Goal: Information Seeking & Learning: Learn about a topic

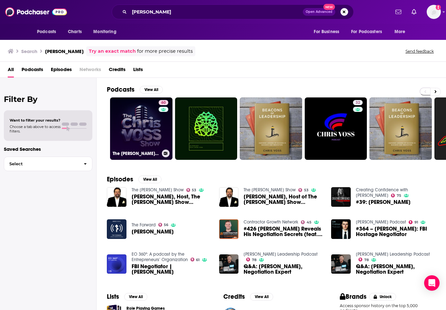
click at [137, 136] on link "60 The [PERSON_NAME] Show" at bounding box center [141, 129] width 62 height 62
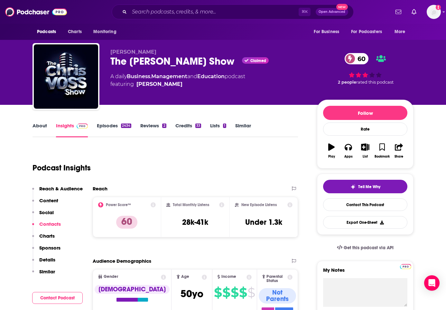
click at [65, 187] on p "Reach & Audience" at bounding box center [60, 189] width 43 height 6
click at [101, 127] on link "Episodes 2434" at bounding box center [114, 130] width 34 height 15
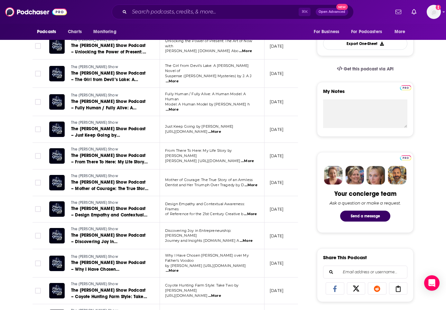
scroll to position [179, 0]
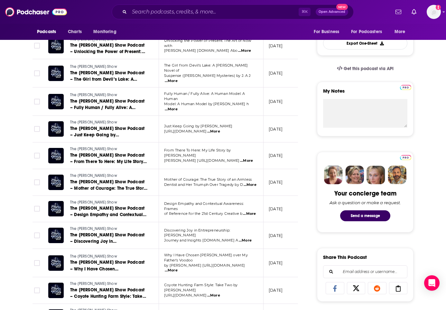
click at [200, 129] on span "[URL][DOMAIN_NAME]" at bounding box center [185, 131] width 42 height 5
click at [182, 129] on span "[URL][DOMAIN_NAME]" at bounding box center [185, 131] width 42 height 5
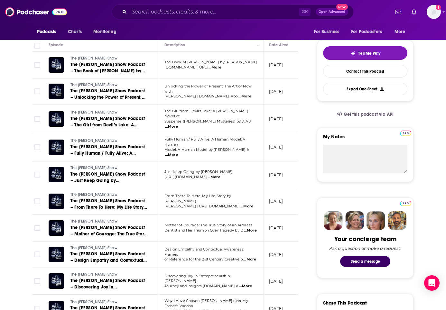
scroll to position [80, 0]
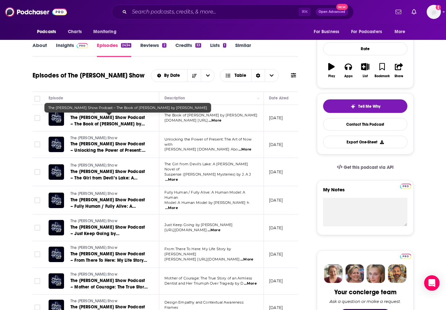
click at [87, 117] on span "The [PERSON_NAME] Show Podcast – The Book of [PERSON_NAME] by [PERSON_NAME]" at bounding box center [107, 124] width 74 height 18
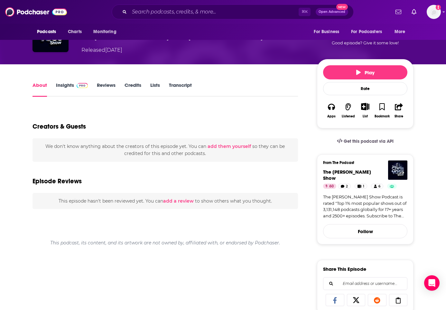
scroll to position [137, 0]
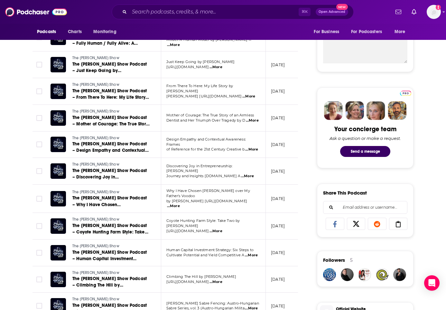
scroll to position [244, 0]
